Goal: Information Seeking & Learning: Compare options

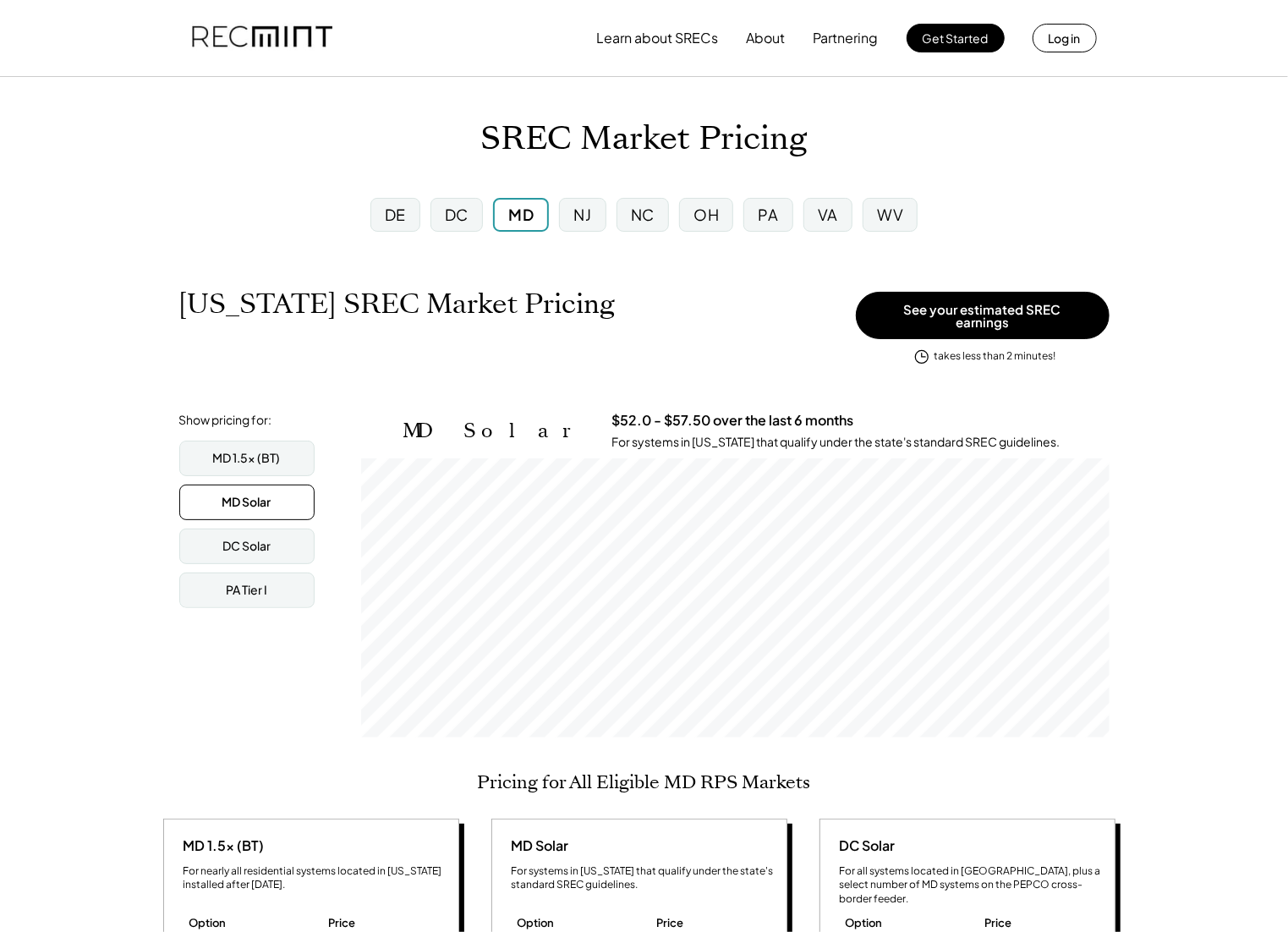
click at [773, 226] on div "PA" at bounding box center [767, 215] width 49 height 34
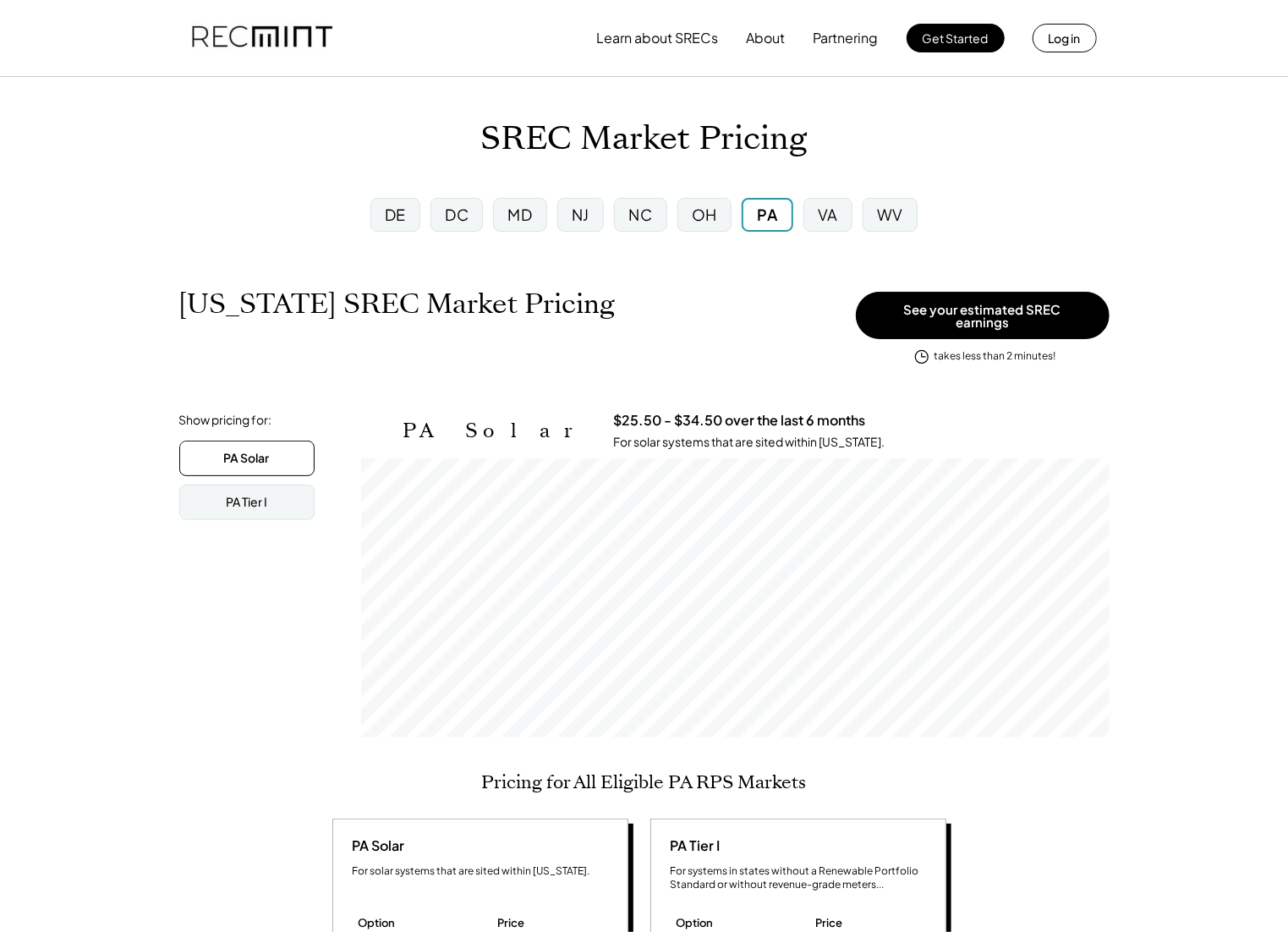
scroll to position [279, 748]
click at [875, 222] on div "WV" at bounding box center [890, 215] width 55 height 34
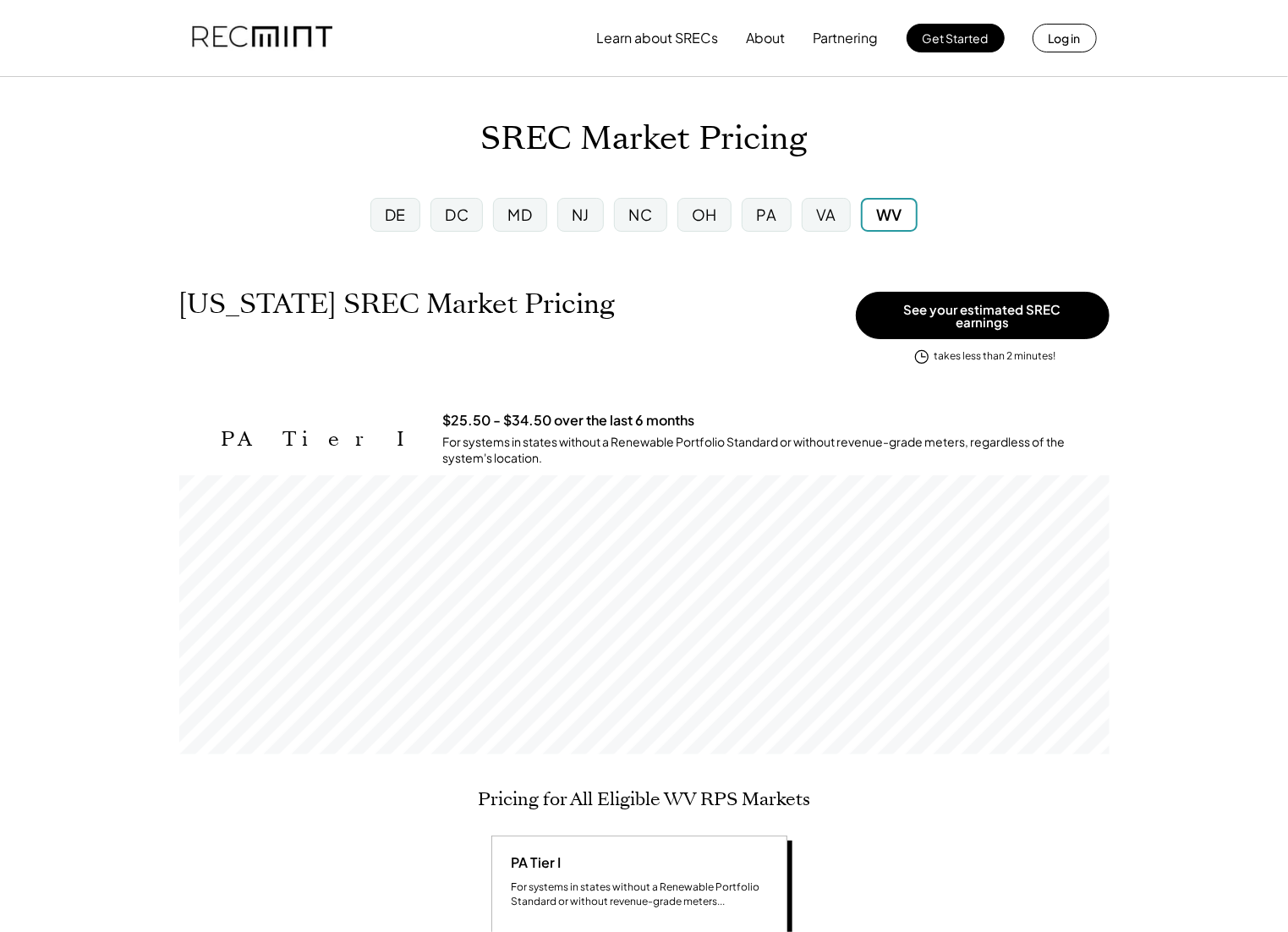
scroll to position [279, 930]
click at [799, 207] on div "VA" at bounding box center [826, 215] width 59 height 44
click at [666, 209] on div "NC" at bounding box center [640, 215] width 52 height 34
click at [560, 209] on div "NJ" at bounding box center [580, 215] width 47 height 34
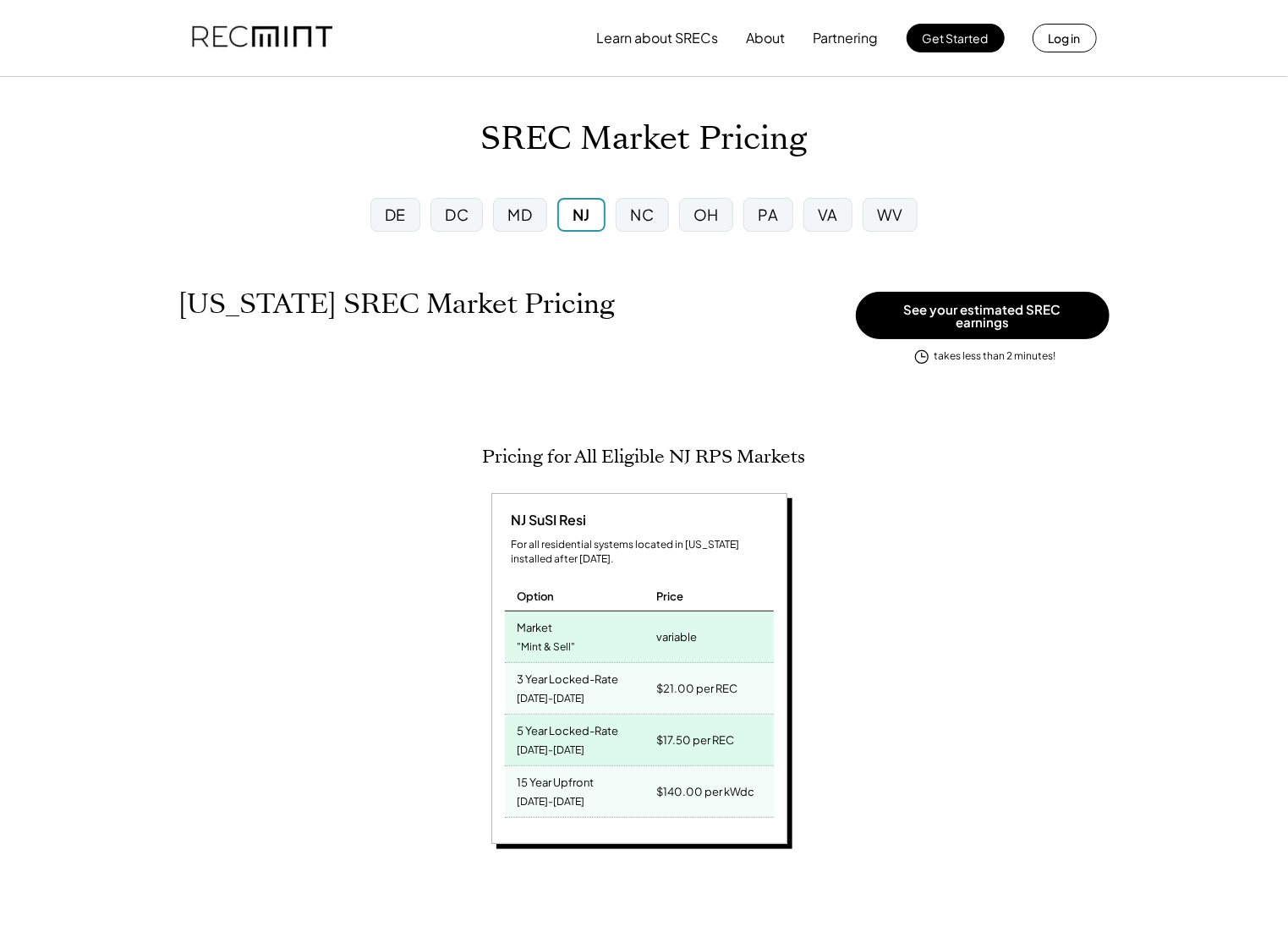
click at [489, 211] on div "MD" at bounding box center [519, 215] width 63 height 44
click at [414, 214] on div "DE" at bounding box center [395, 215] width 50 height 34
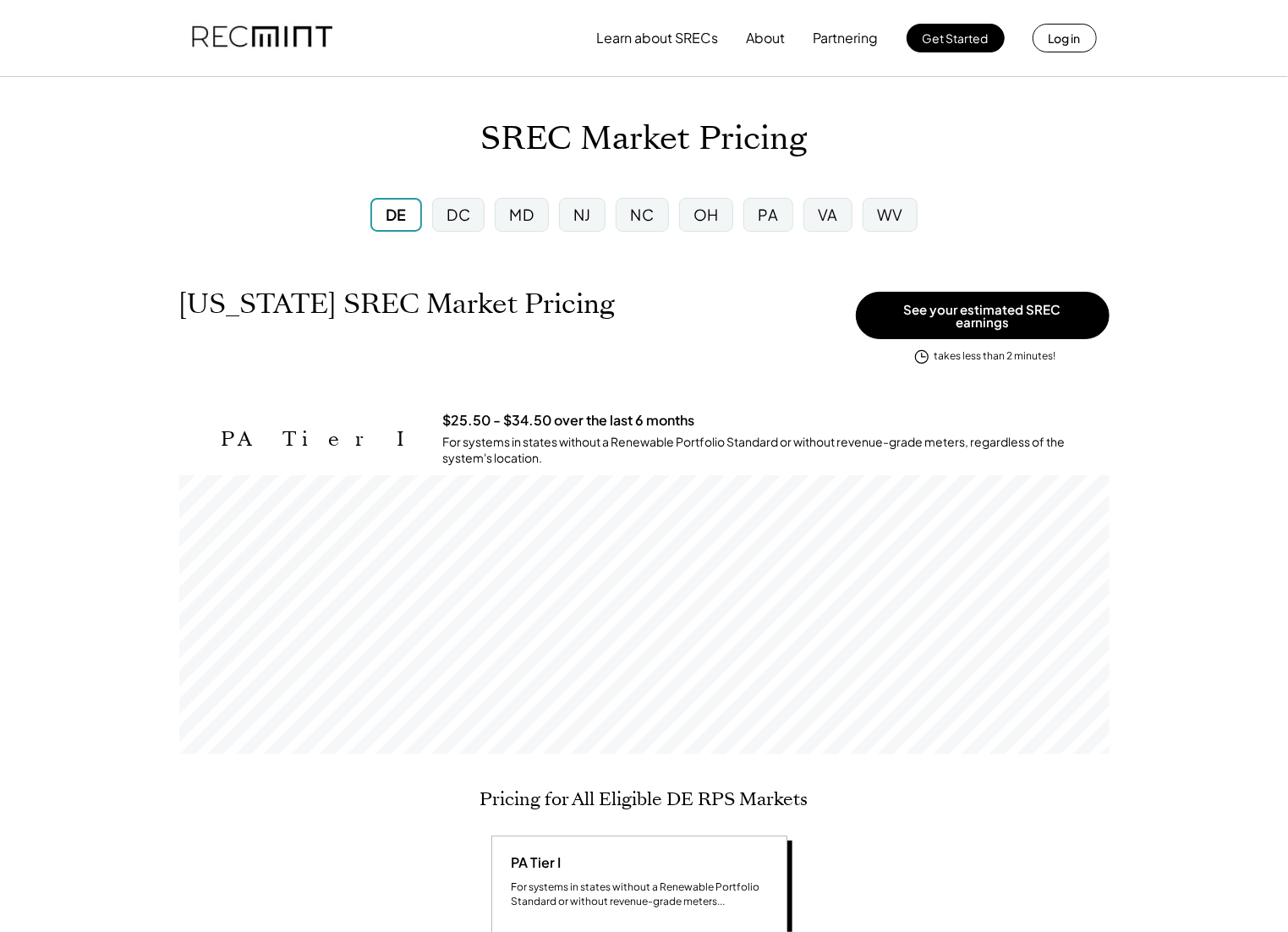
scroll to position [279, 930]
click at [500, 217] on div "MD" at bounding box center [521, 215] width 53 height 34
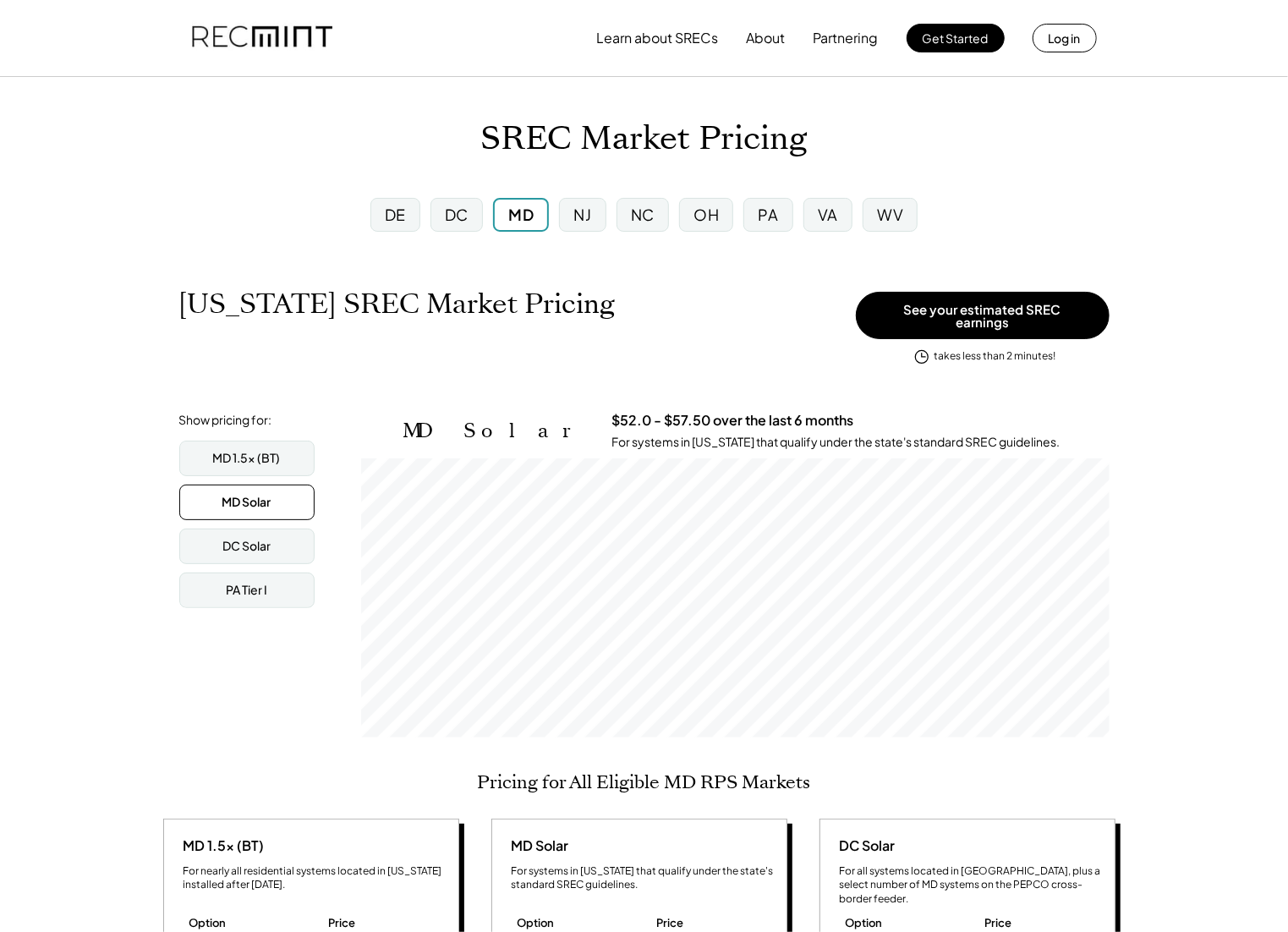
scroll to position [279, 748]
click at [243, 543] on div "DC Solar" at bounding box center [246, 546] width 48 height 17
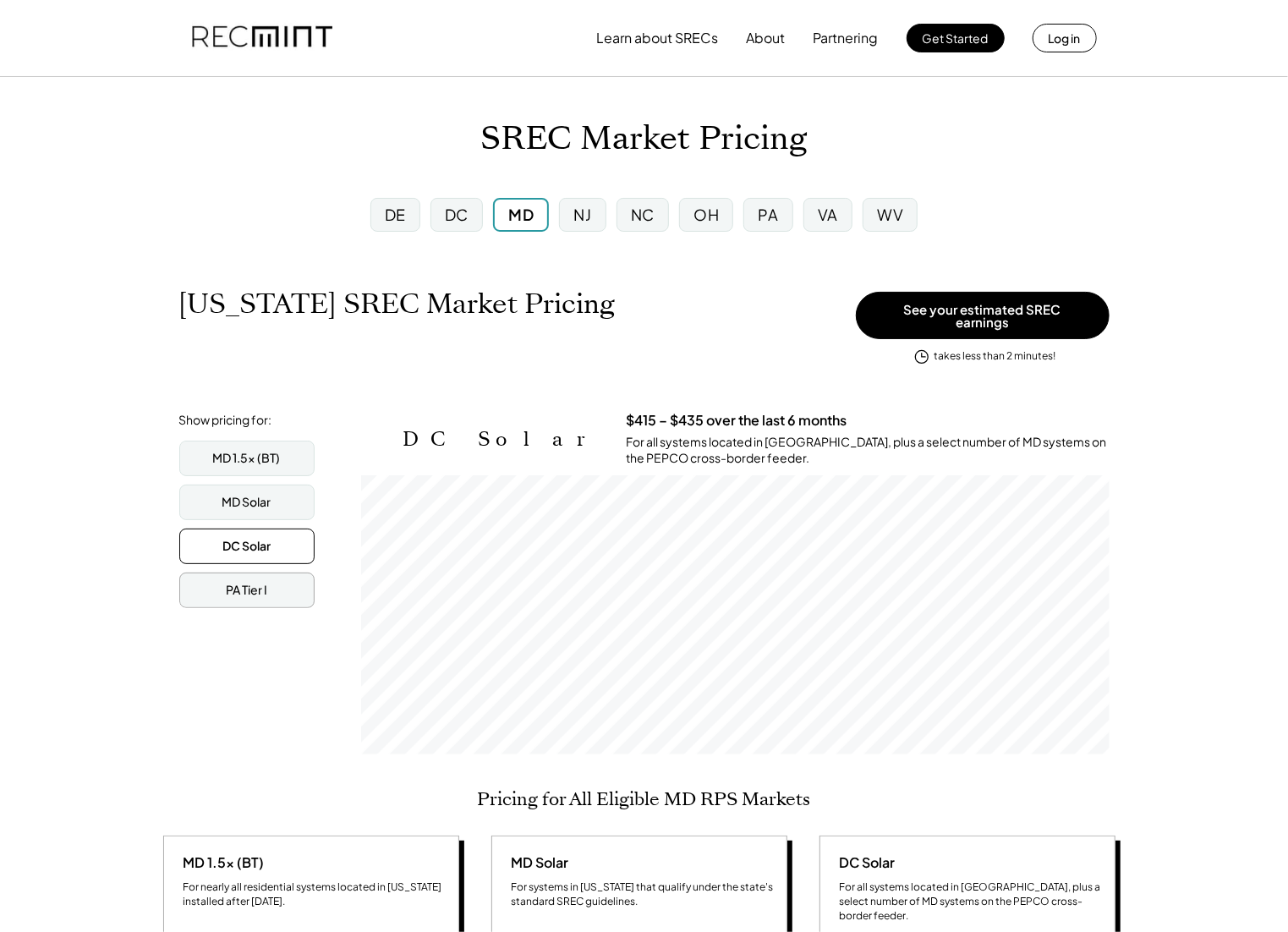
click at [249, 582] on div "PA Tier I" at bounding box center [246, 590] width 41 height 17
click at [246, 441] on div "MD 1.5x (BT)" at bounding box center [246, 459] width 135 height 36
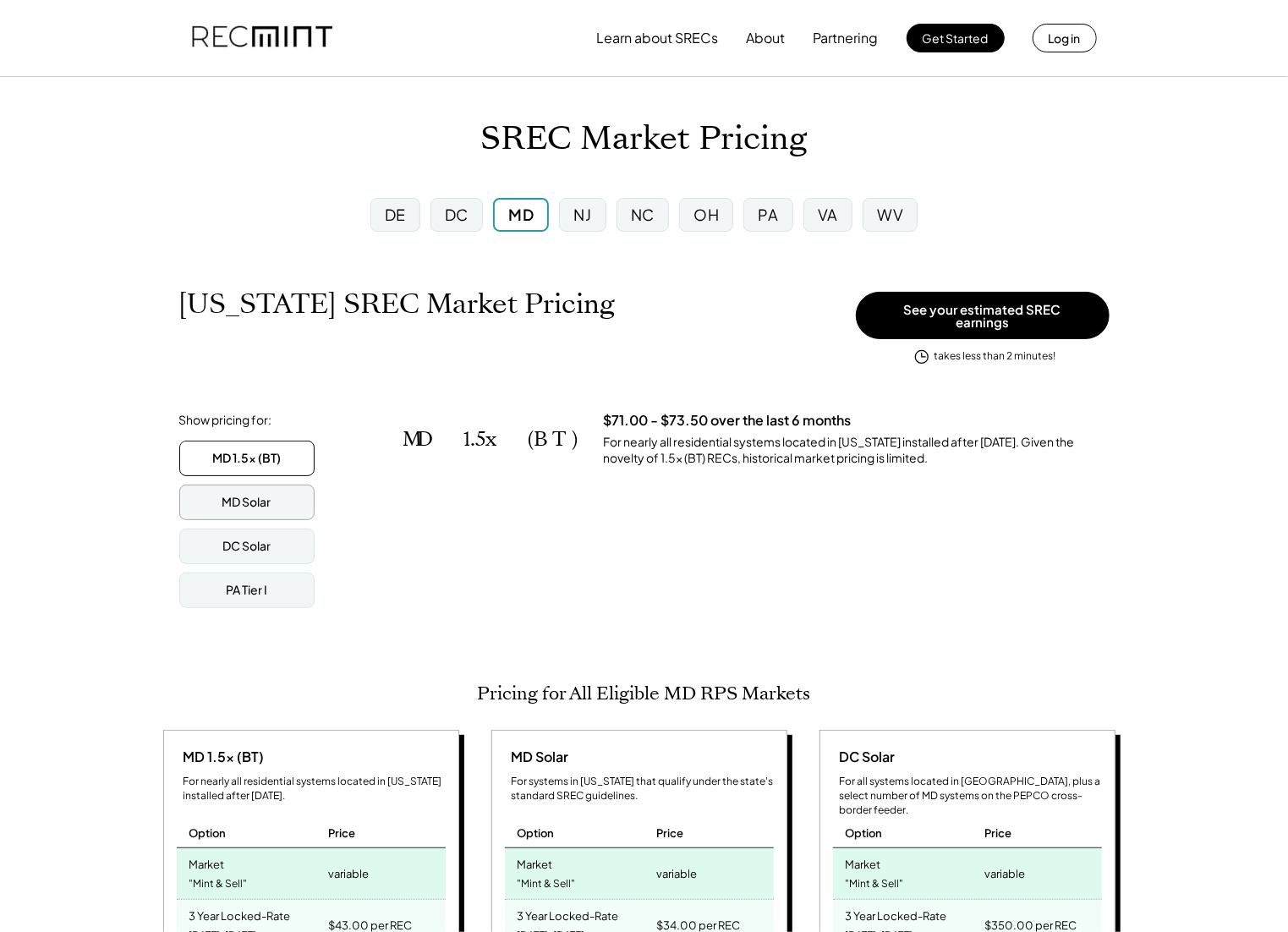
click at [282, 499] on div "MD Solar" at bounding box center [246, 503] width 135 height 36
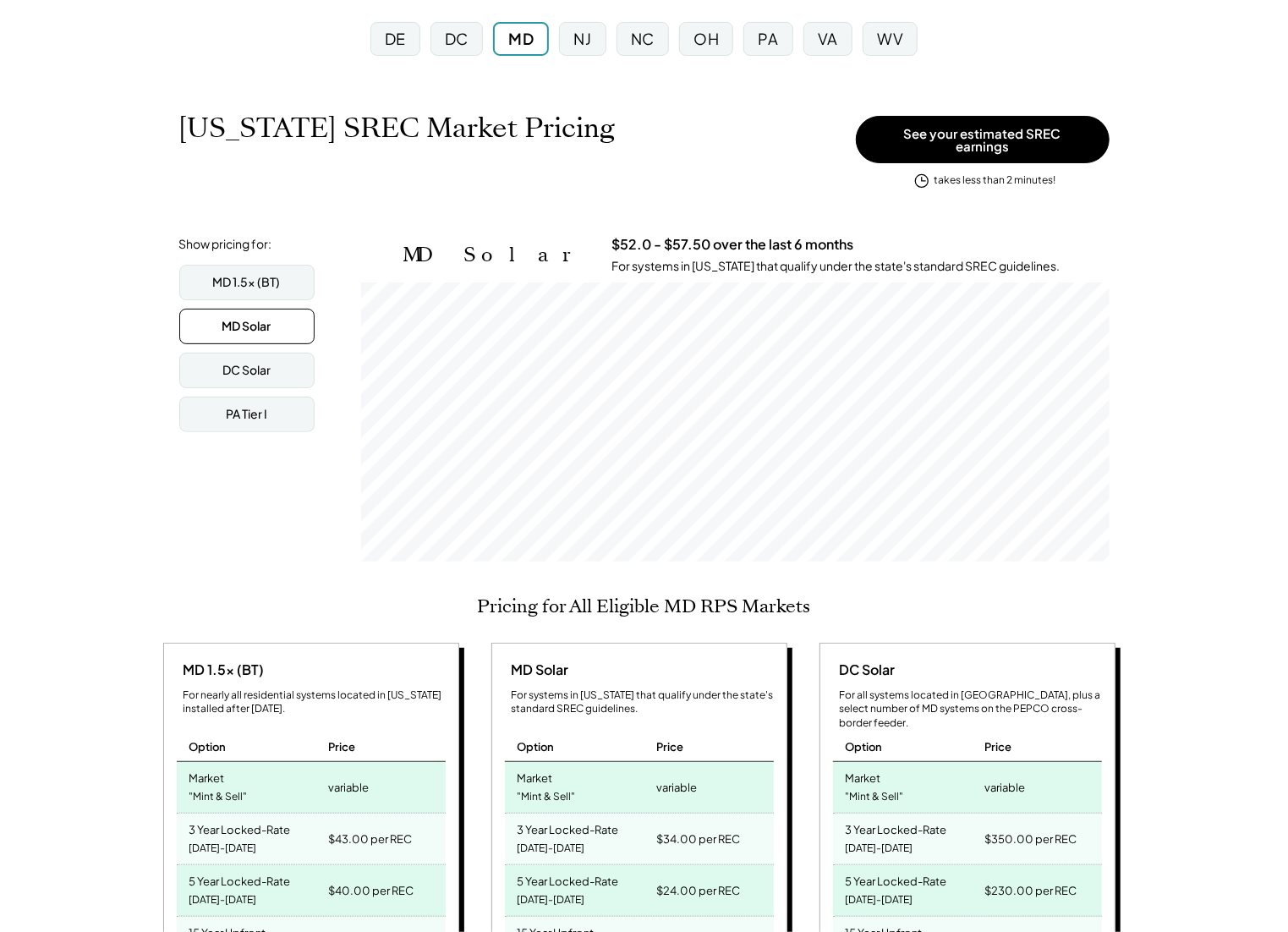
scroll to position [218, 0]
